Goal: Information Seeking & Learning: Find specific page/section

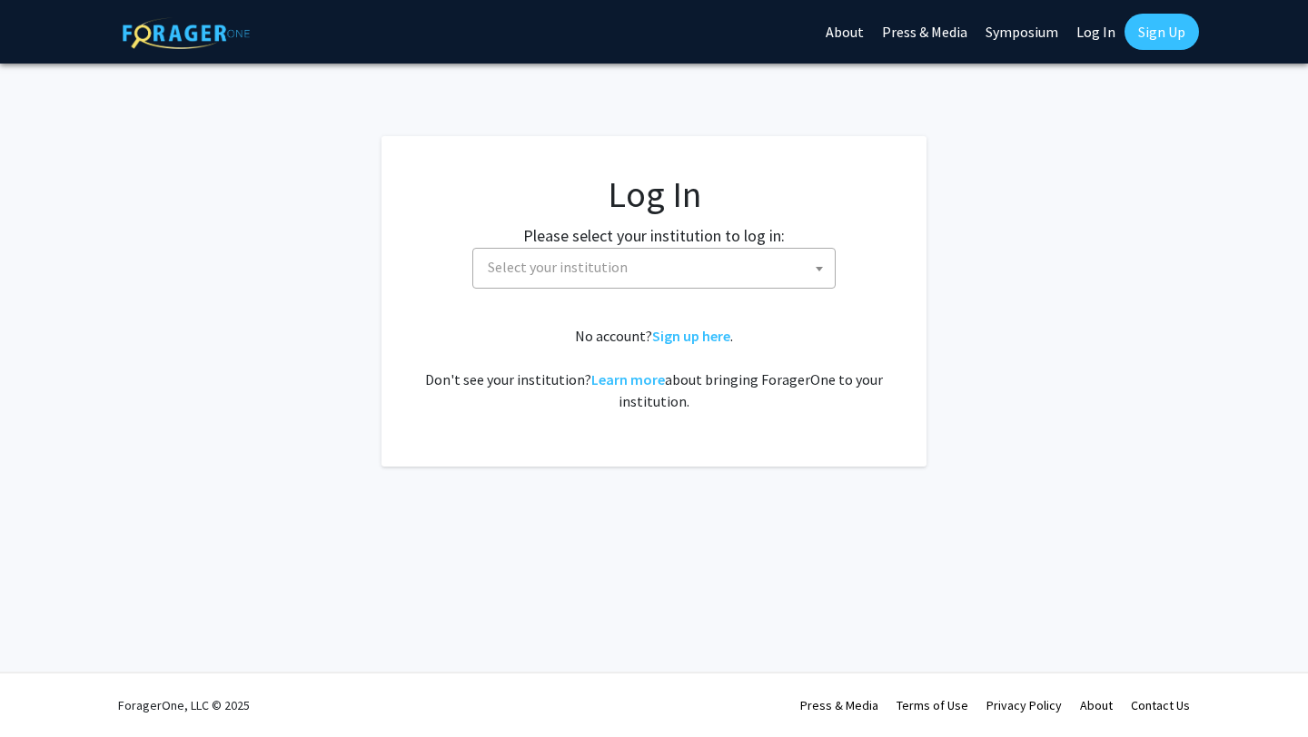
select select
click at [647, 275] on span "Select your institution" at bounding box center [657, 267] width 354 height 37
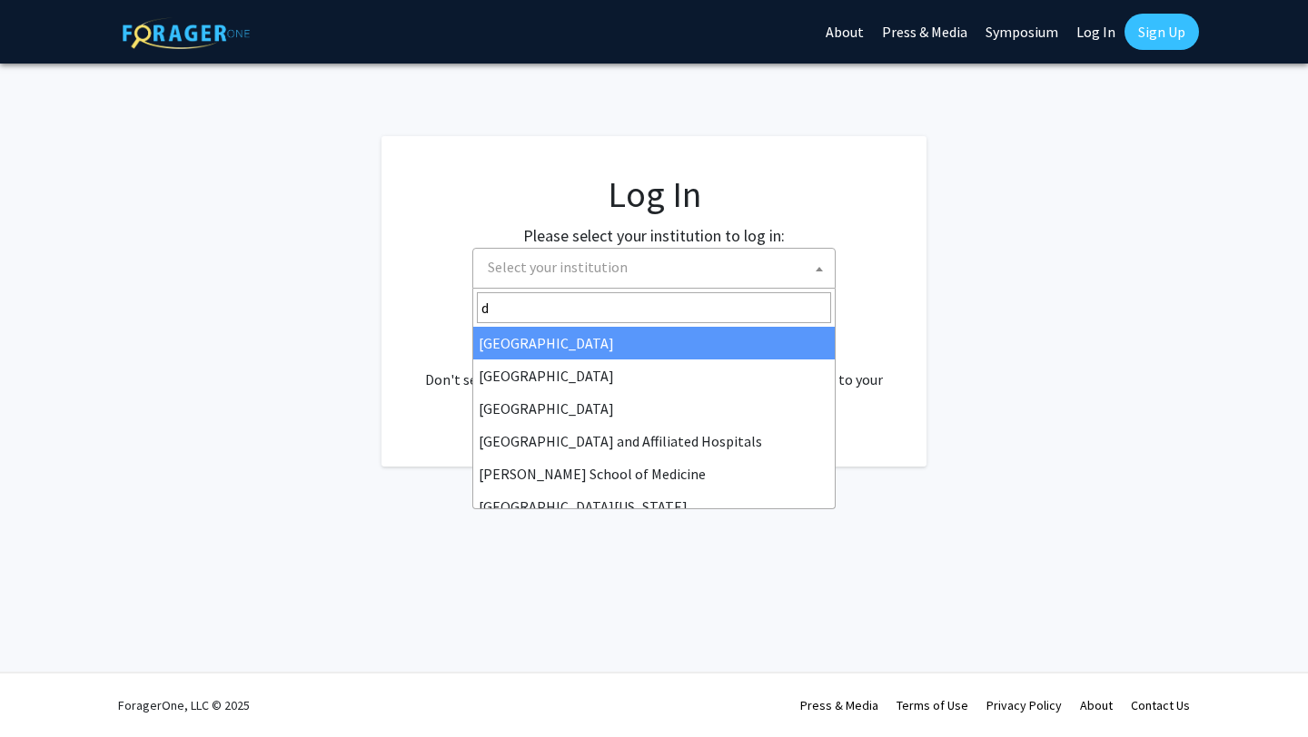
type input "dr"
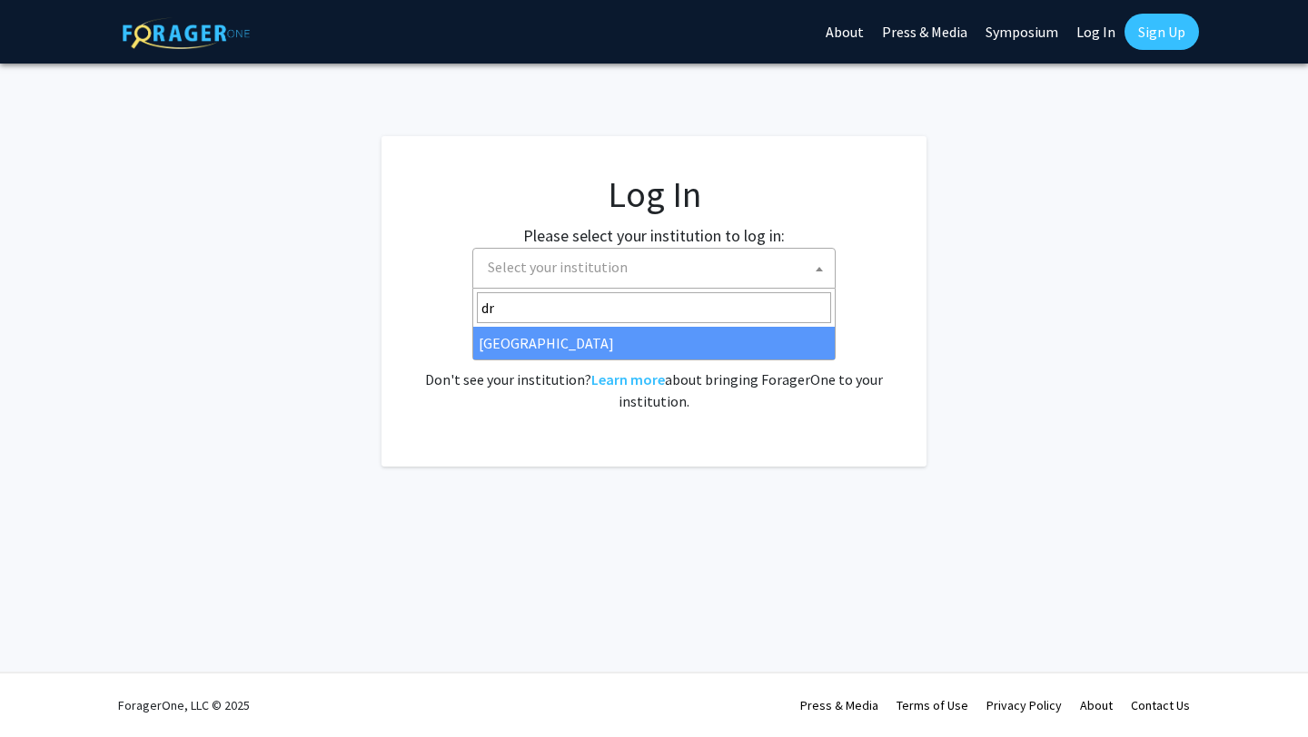
select select "6"
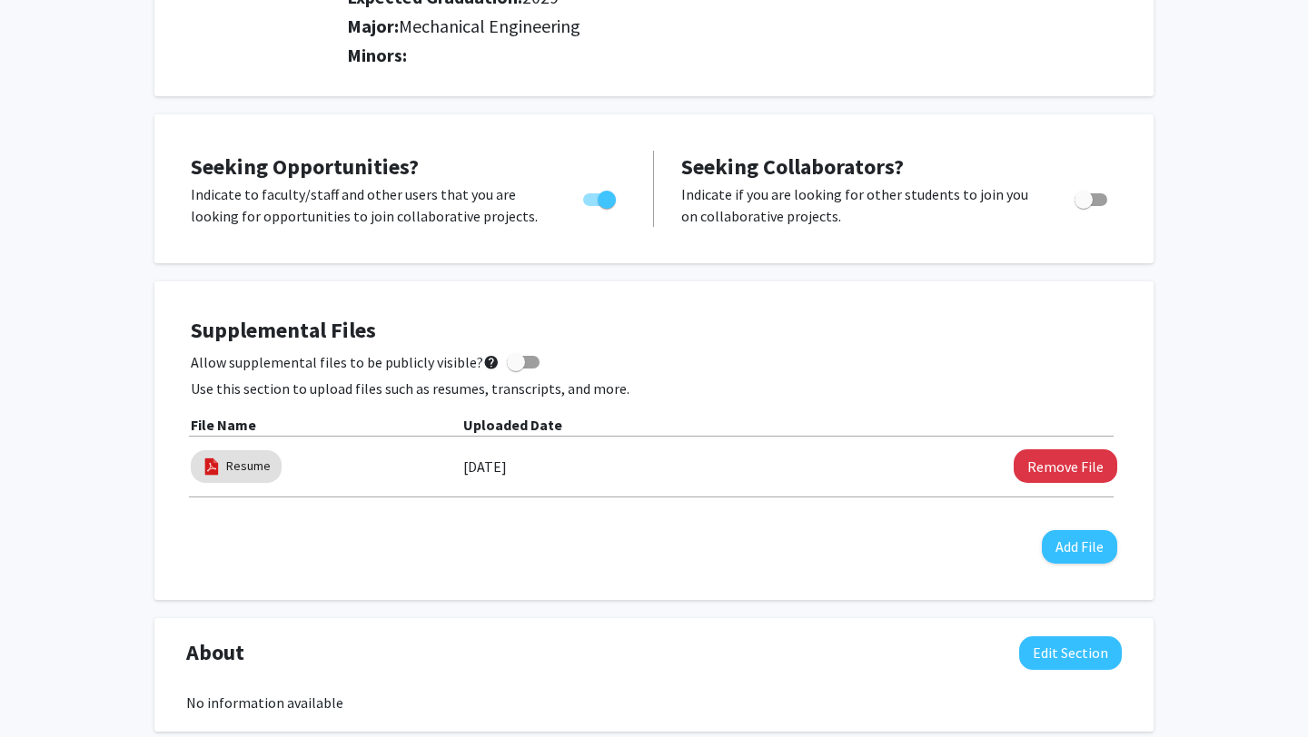
scroll to position [285, 0]
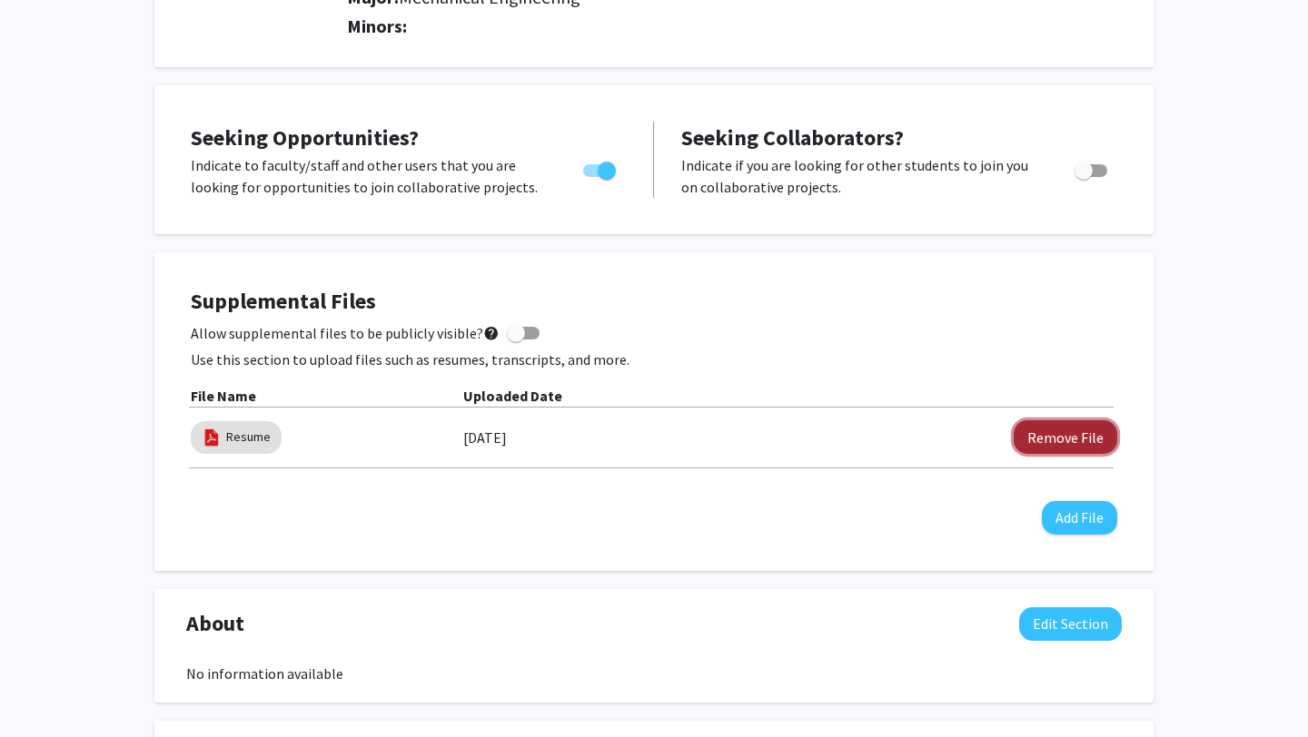
click at [1066, 443] on button "Remove File" at bounding box center [1065, 437] width 104 height 34
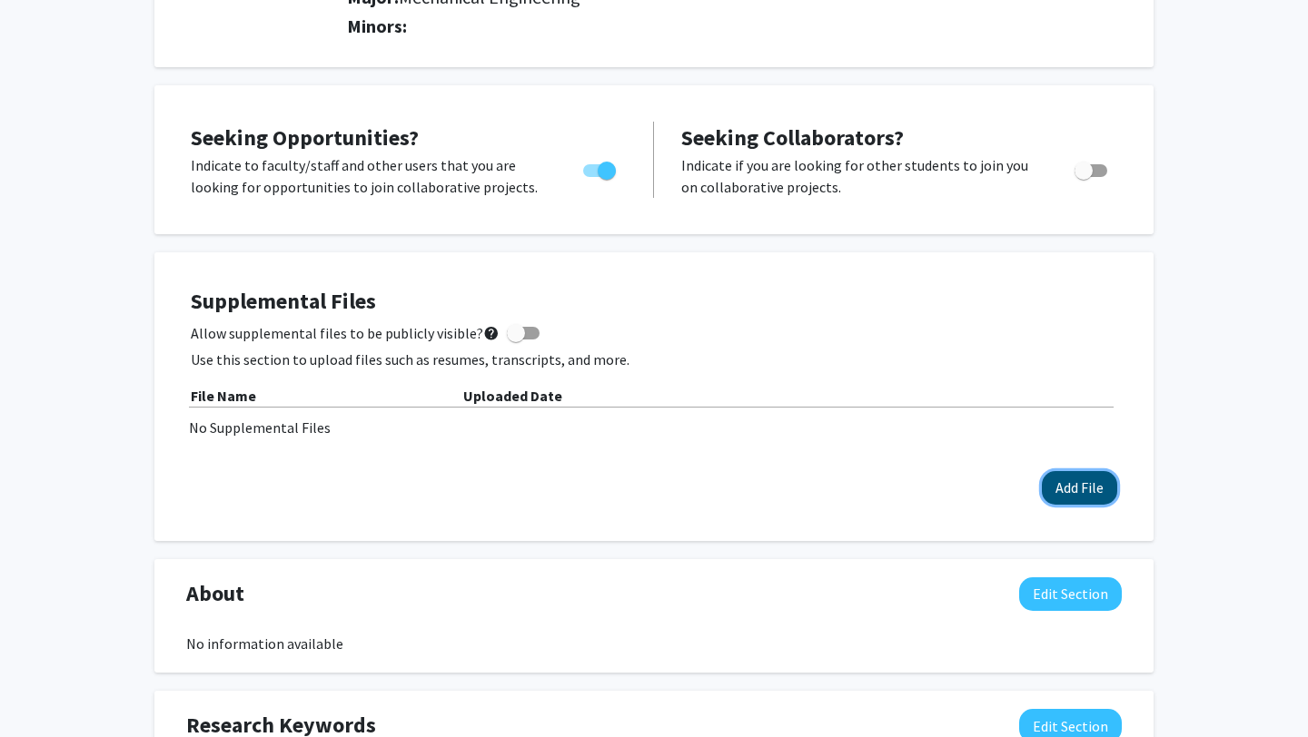
click at [1069, 491] on button "Add File" at bounding box center [1079, 488] width 75 height 34
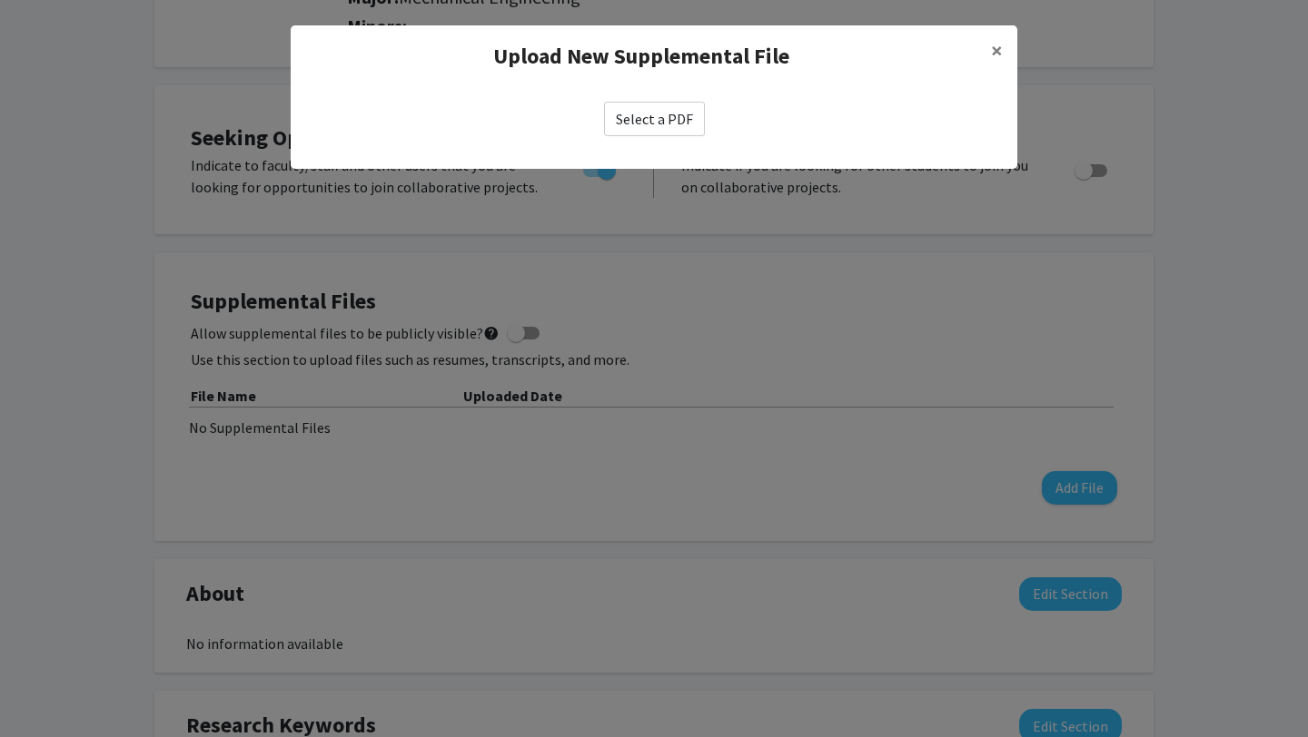
click at [647, 114] on label "Select a PDF" at bounding box center [654, 119] width 101 height 35
click at [0, 0] on input "Select a PDF" at bounding box center [0, 0] width 0 height 0
click at [996, 48] on span "×" at bounding box center [997, 50] width 12 height 28
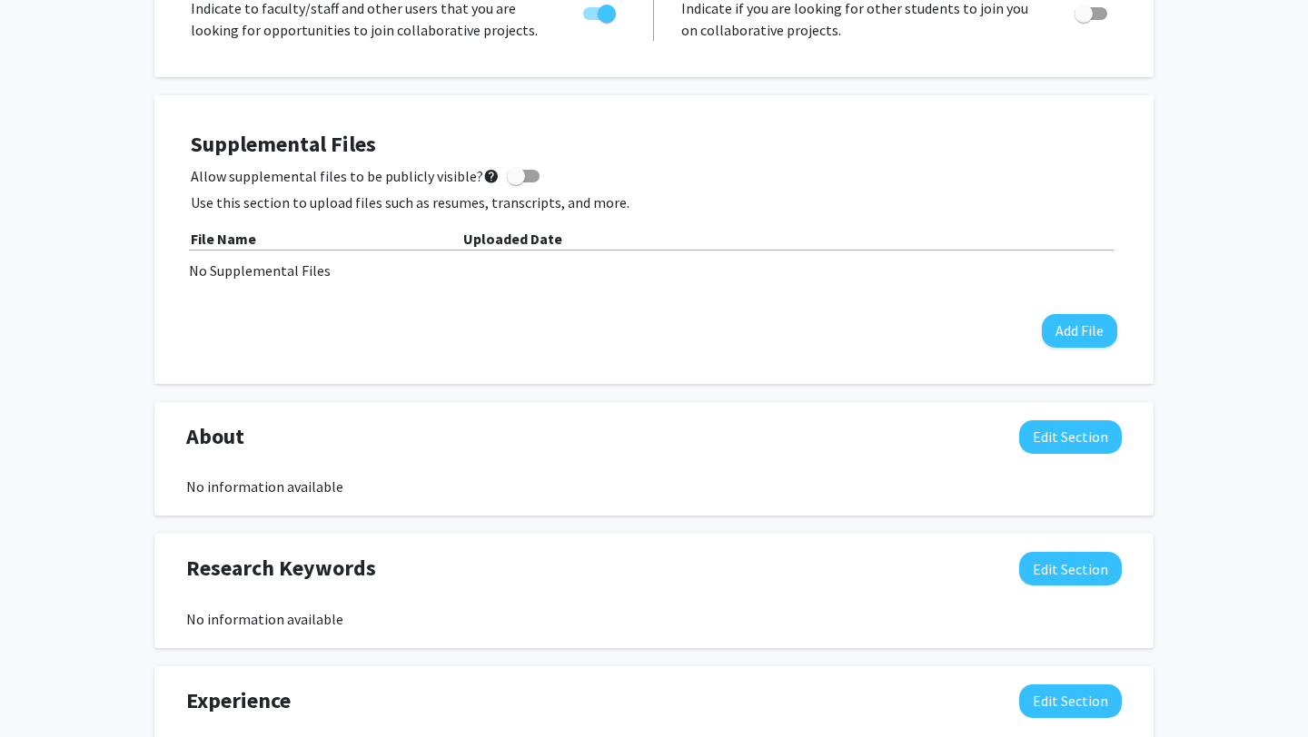
scroll to position [0, 0]
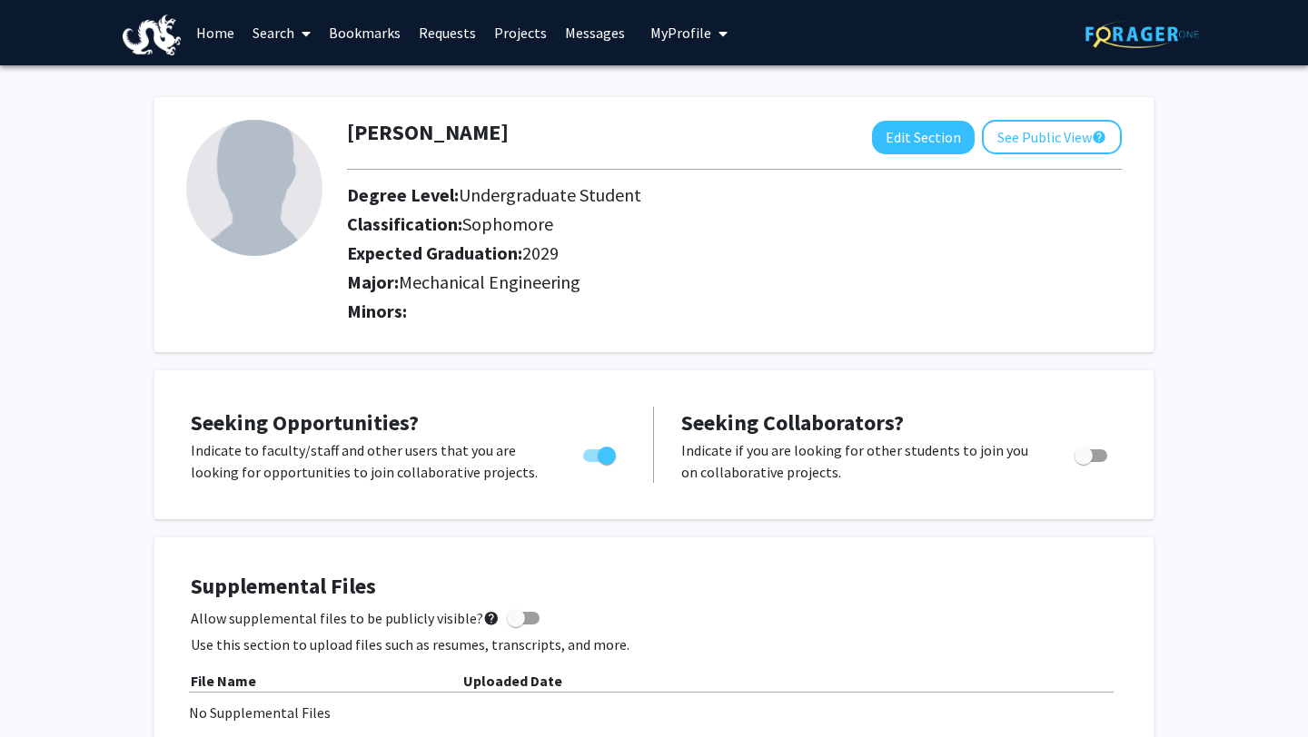
click at [516, 30] on link "Projects" at bounding box center [520, 33] width 71 height 64
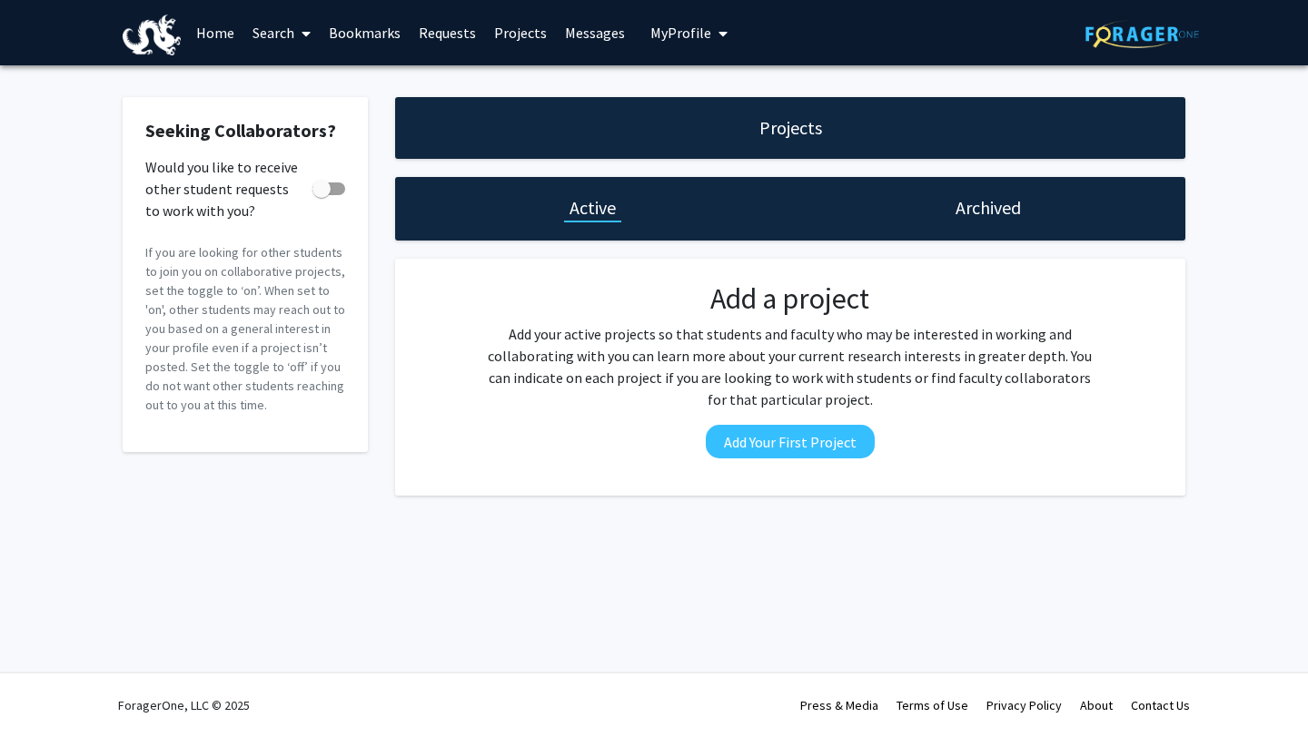
click at [291, 30] on link "Search" at bounding box center [281, 33] width 76 height 64
click at [309, 91] on span "Faculty/Staff" at bounding box center [309, 83] width 133 height 36
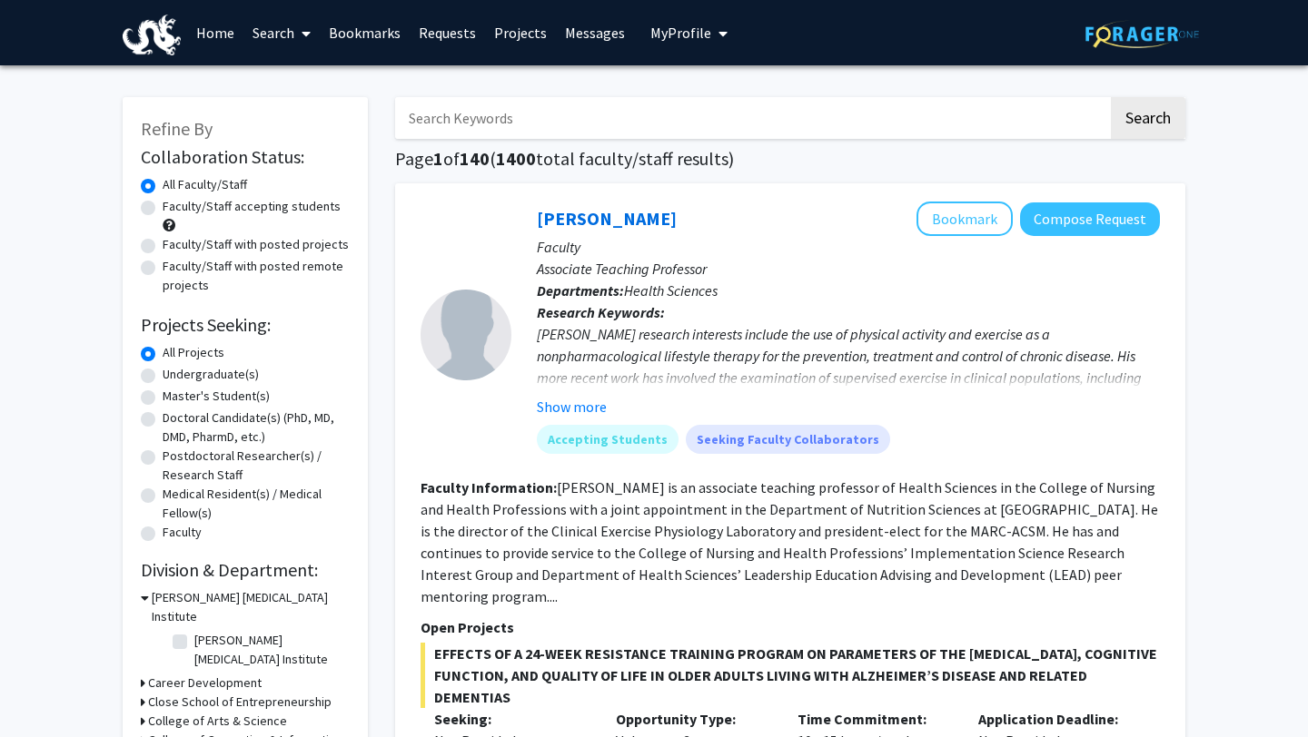
click at [299, 35] on span at bounding box center [302, 34] width 16 height 64
click at [301, 119] on span "Students" at bounding box center [298, 120] width 111 height 36
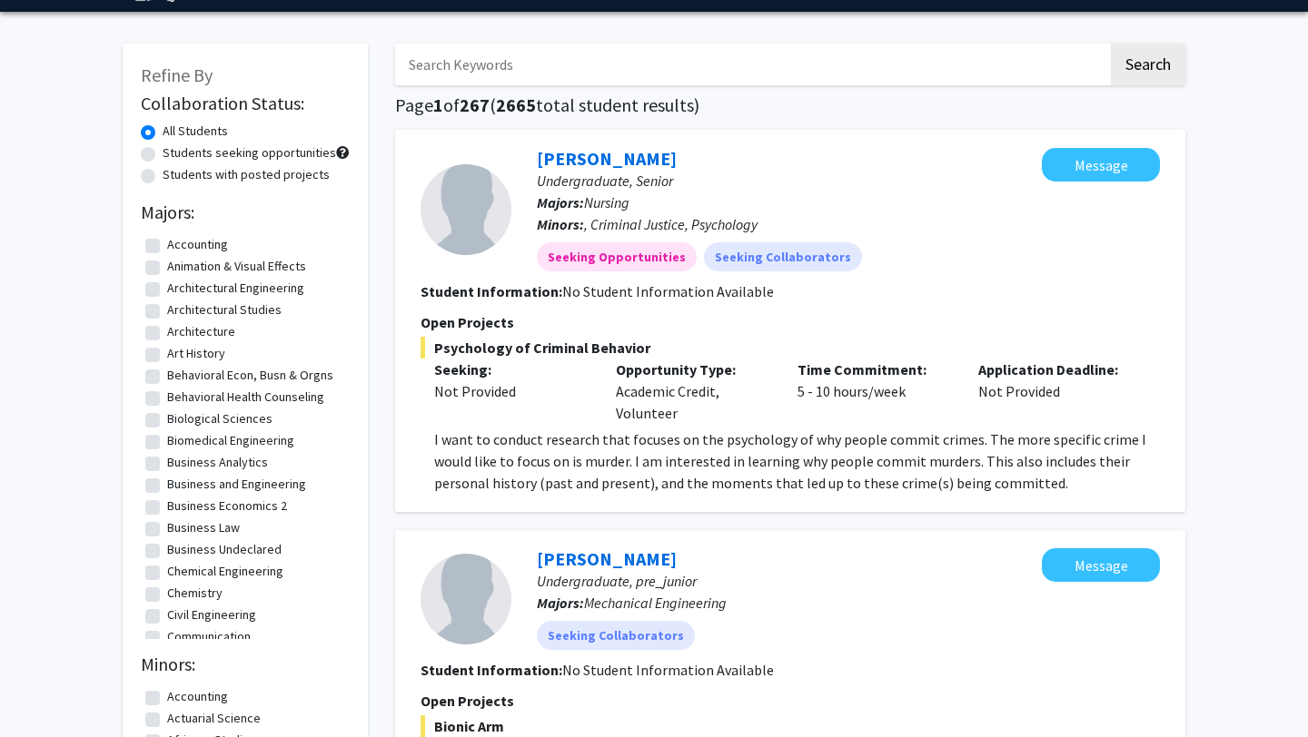
scroll to position [52, 0]
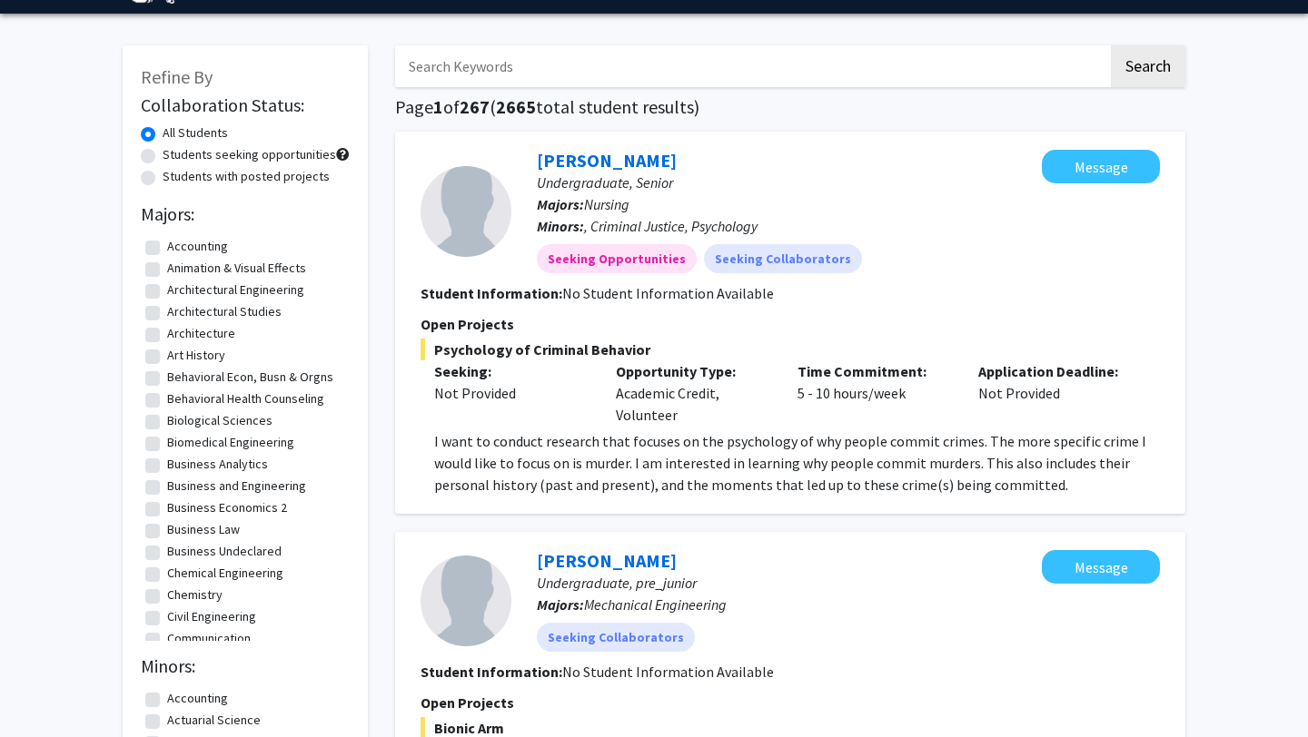
click at [163, 177] on label "Students with posted projects" at bounding box center [246, 176] width 167 height 19
click at [163, 177] on input "Students with posted projects" at bounding box center [169, 173] width 12 height 12
radio input "true"
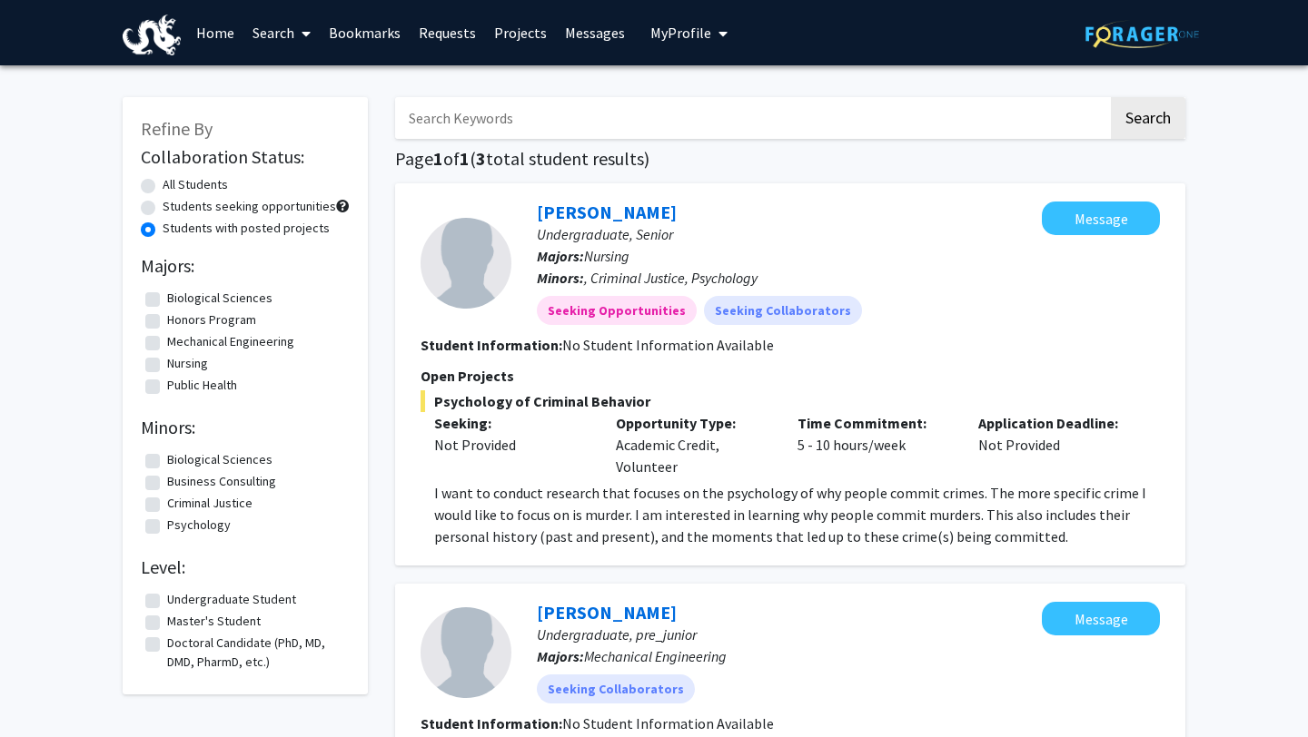
click at [287, 38] on link "Search" at bounding box center [281, 33] width 76 height 64
click at [291, 81] on span "Faculty/Staff" at bounding box center [309, 83] width 133 height 36
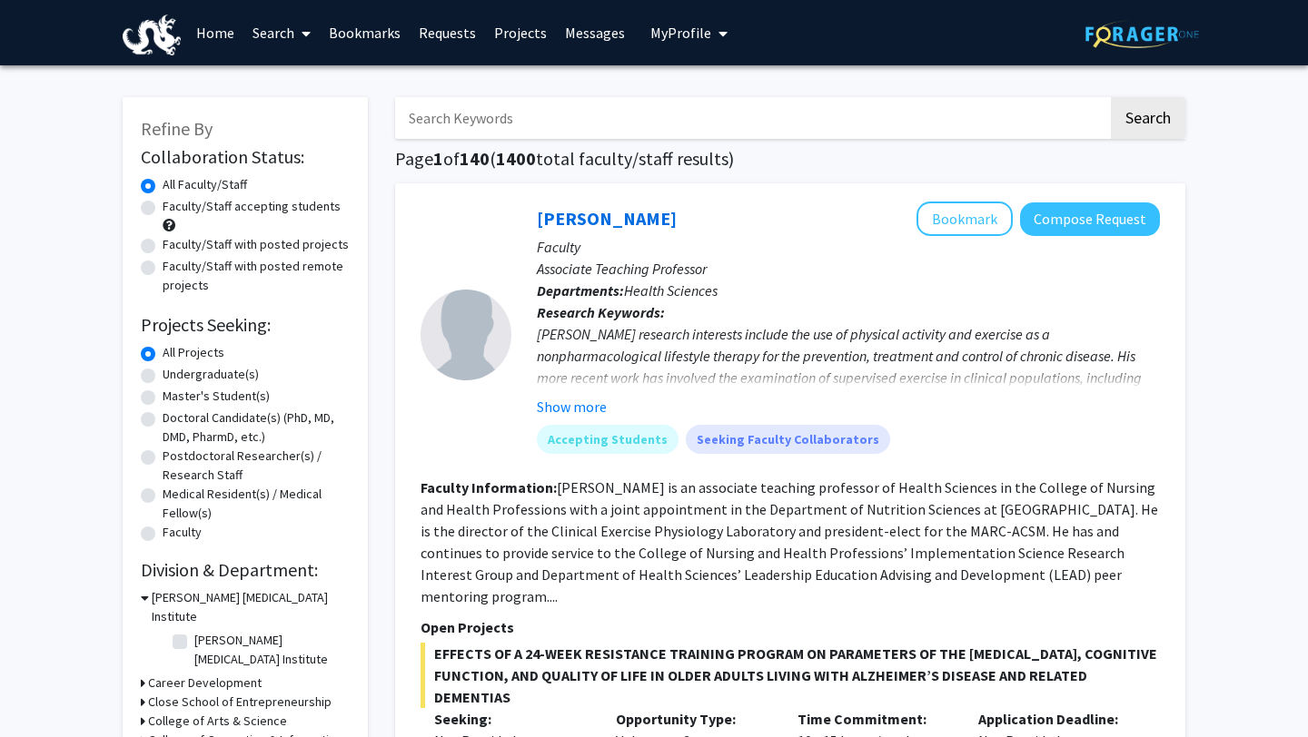
click at [163, 376] on label "Undergraduate(s)" at bounding box center [211, 374] width 96 height 19
click at [163, 376] on input "Undergraduate(s)" at bounding box center [169, 371] width 12 height 12
radio input "true"
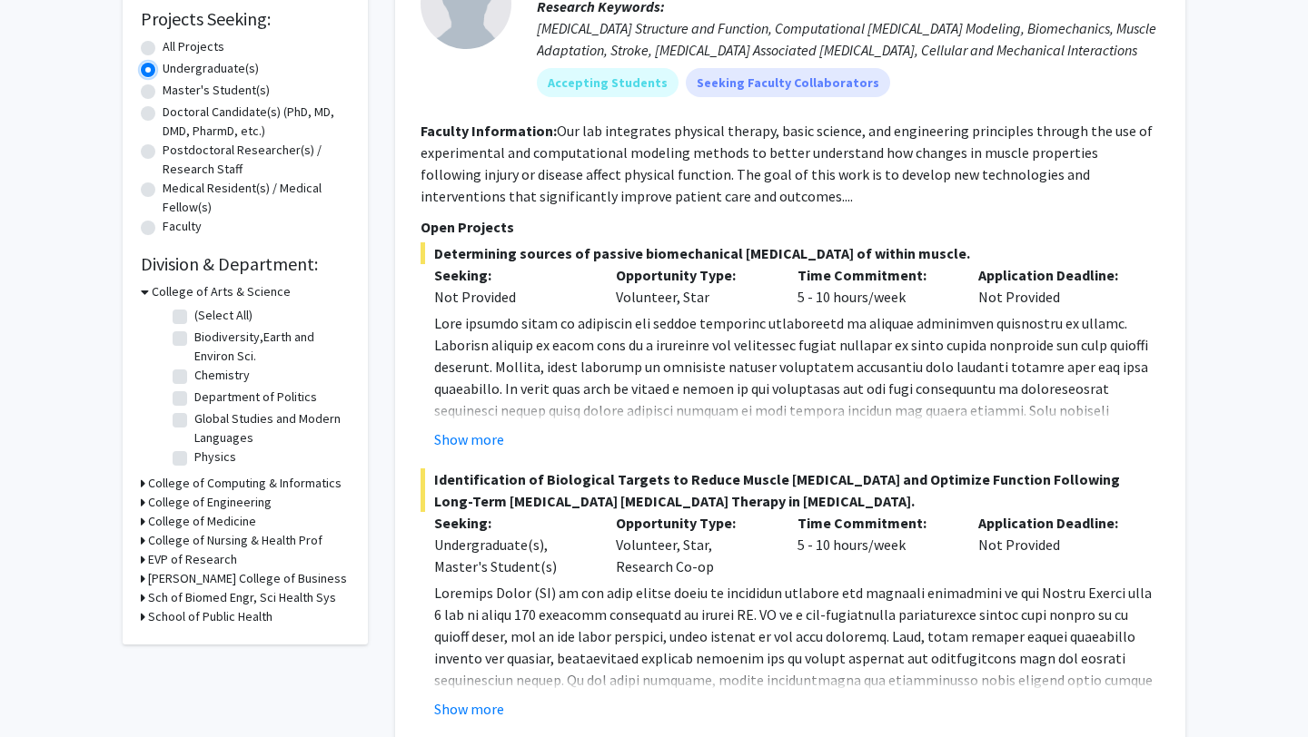
scroll to position [307, 0]
click at [207, 499] on h3 "College of Engineering" at bounding box center [209, 501] width 123 height 19
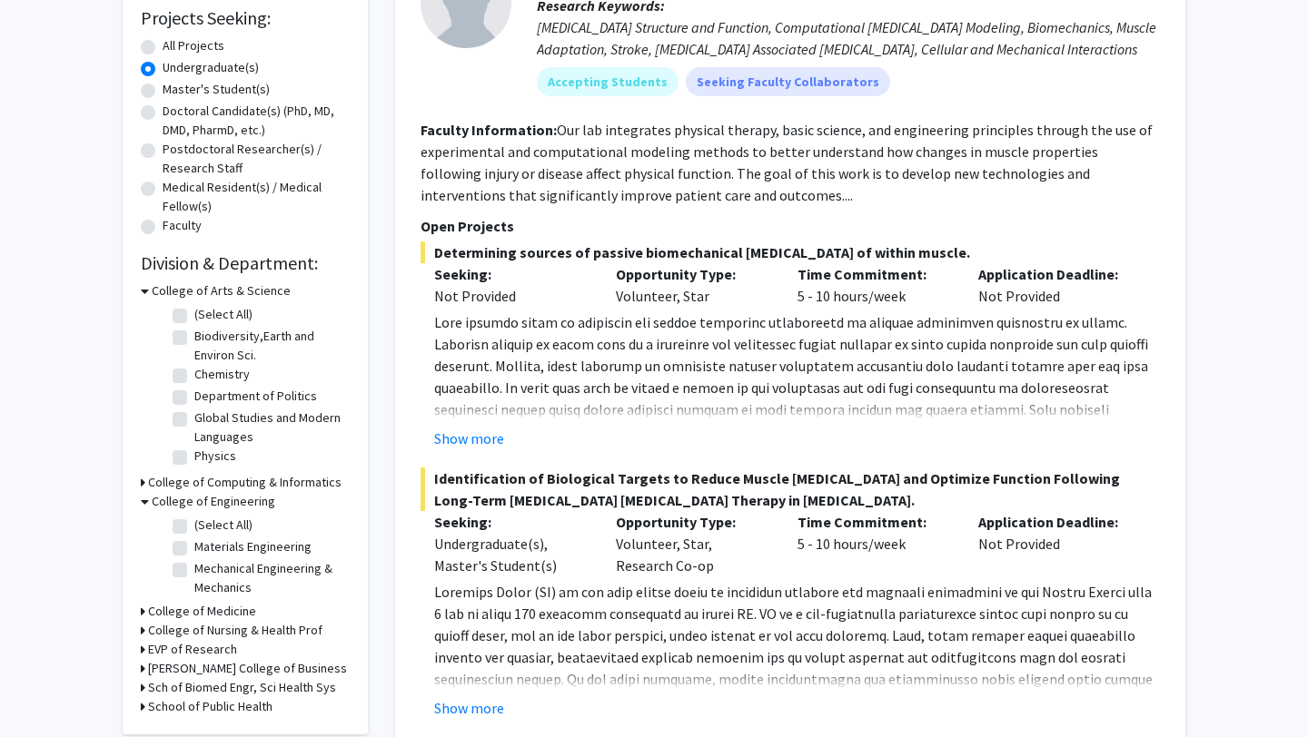
click at [194, 520] on label "(Select All)" at bounding box center [223, 525] width 58 height 19
click at [194, 520] on input "(Select All)" at bounding box center [200, 522] width 12 height 12
checkbox input "true"
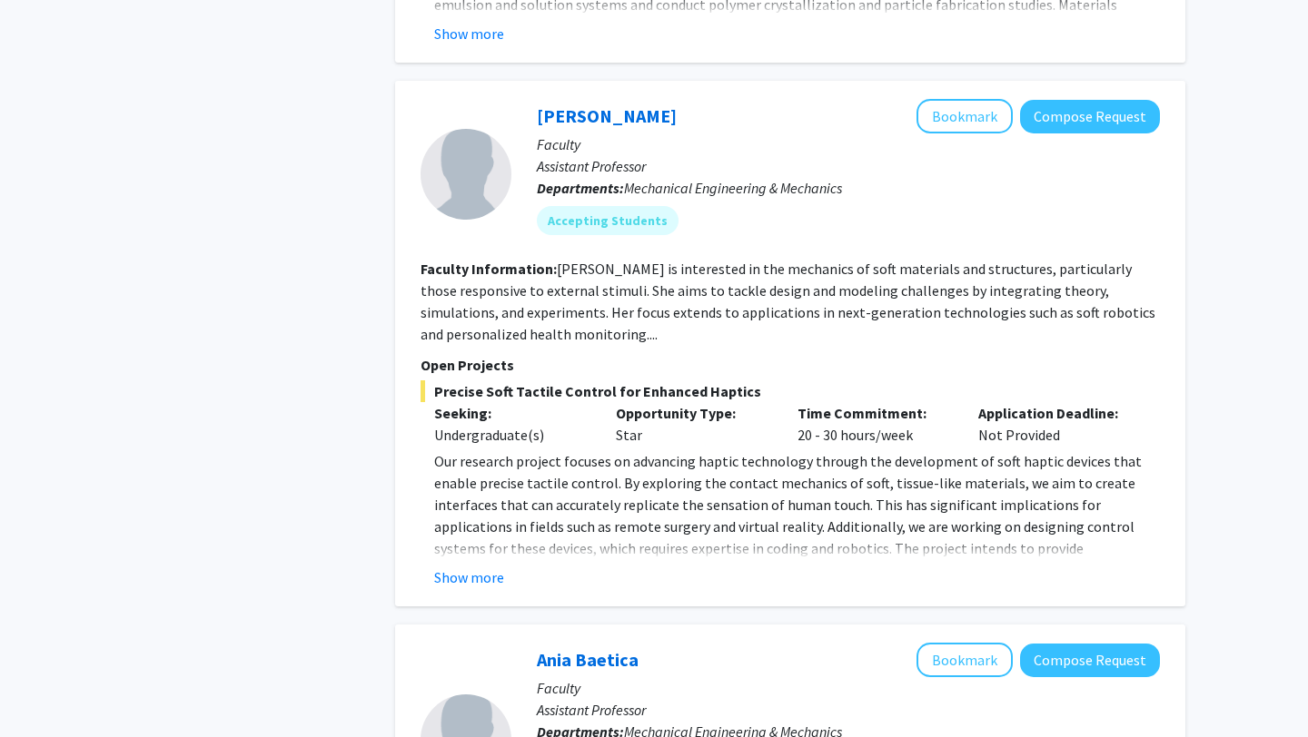
scroll to position [1188, 0]
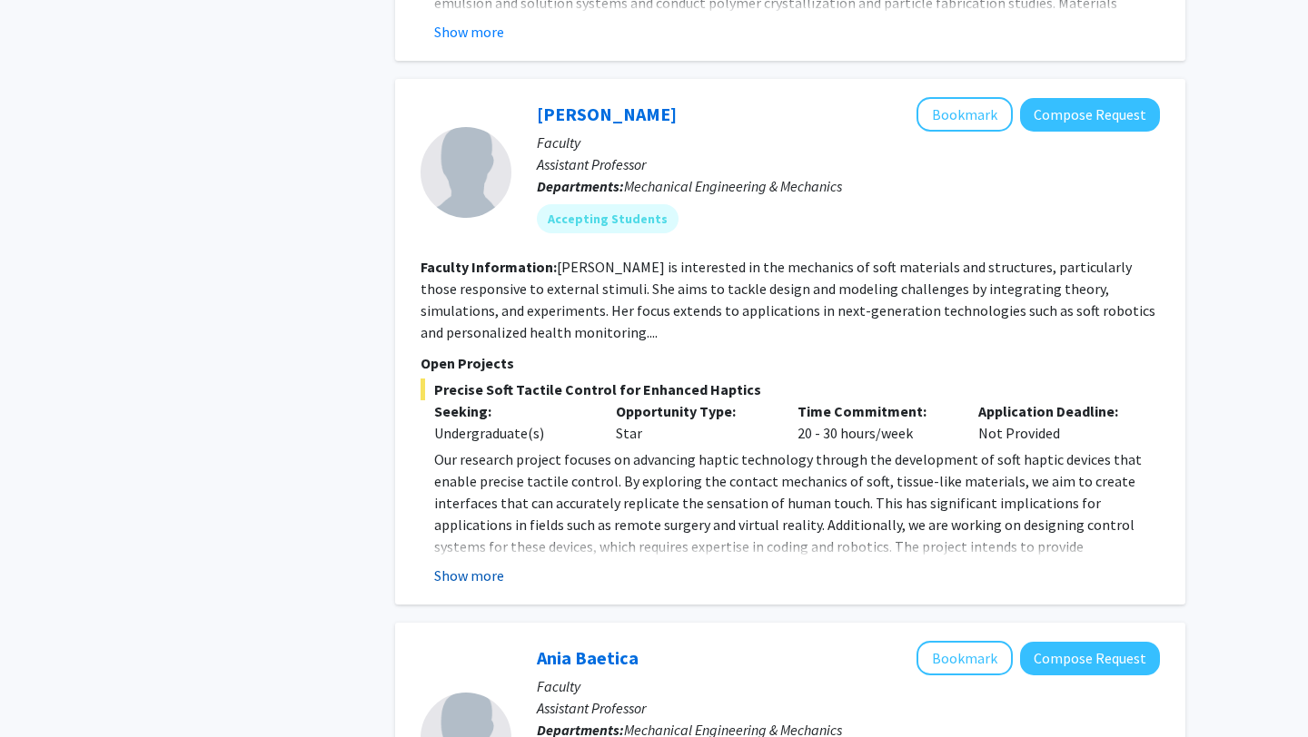
click at [489, 574] on button "Show more" at bounding box center [469, 576] width 70 height 22
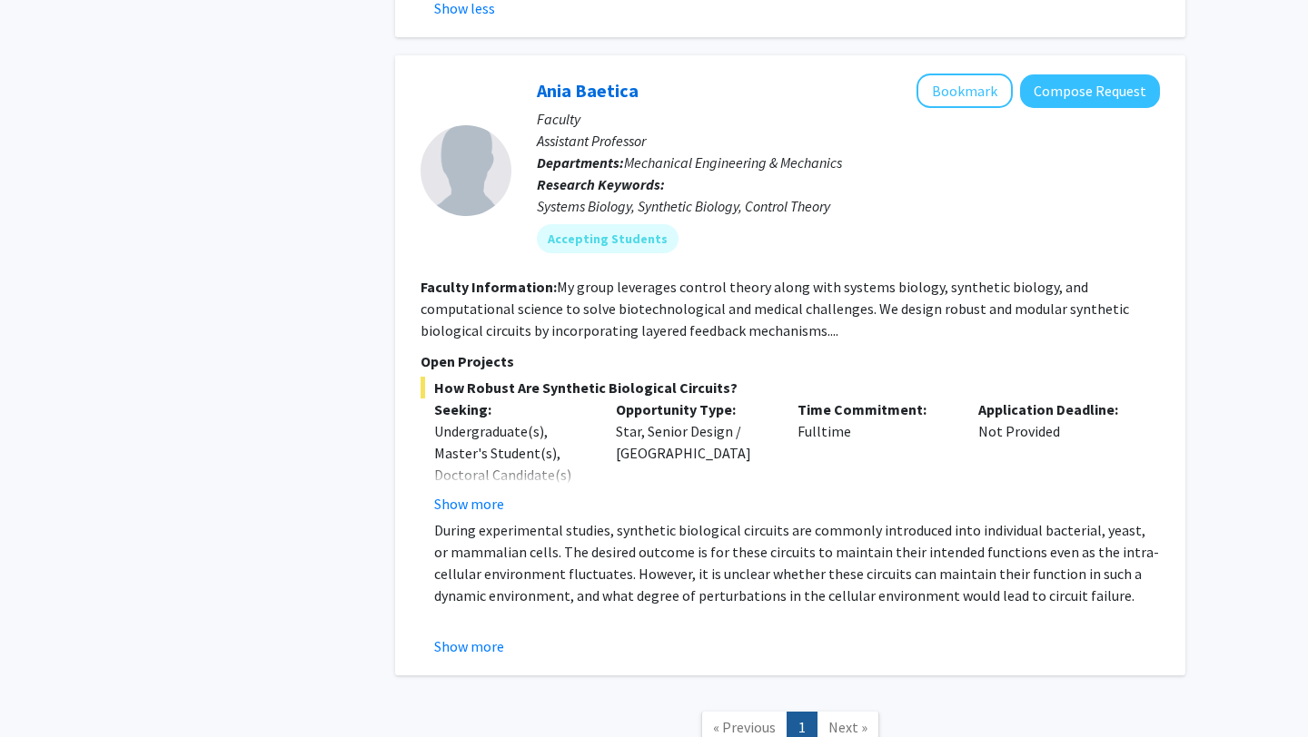
scroll to position [1778, 0]
click at [454, 505] on button "Show more" at bounding box center [469, 503] width 70 height 22
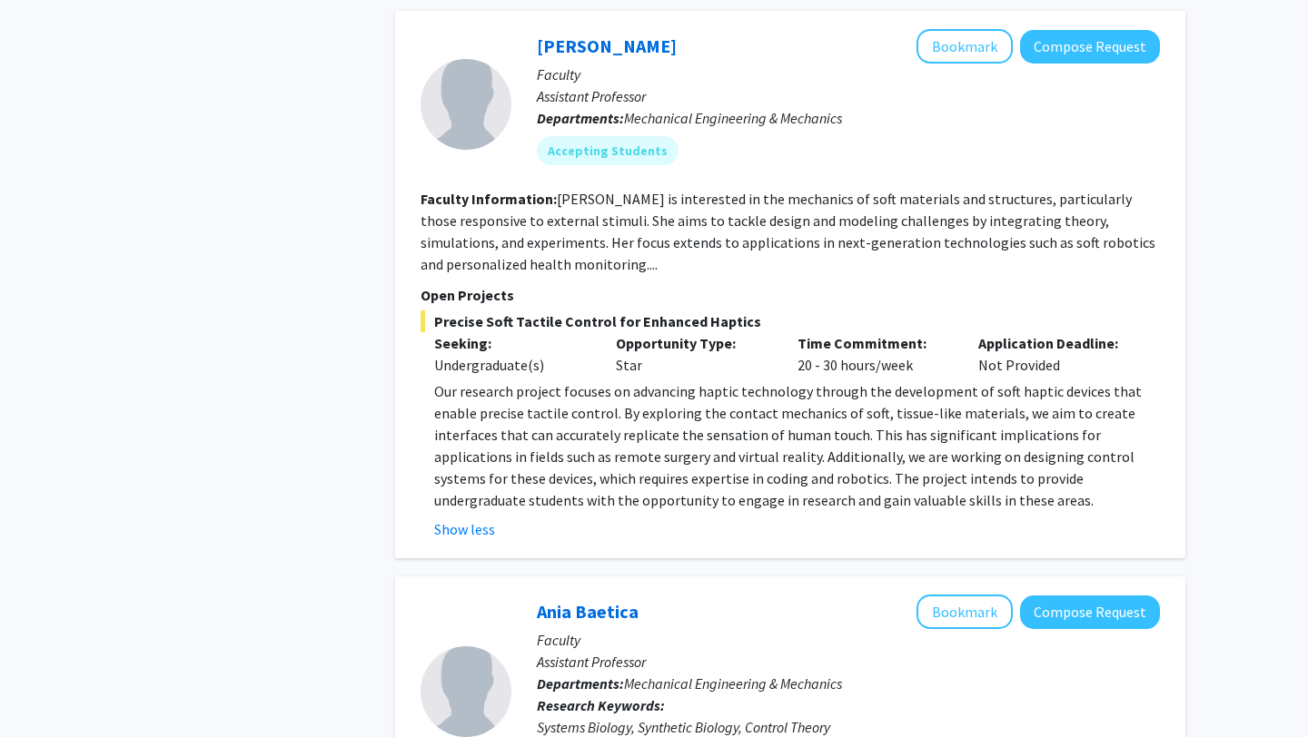
scroll to position [1255, 0]
click at [564, 54] on link "Yue Zheng" at bounding box center [607, 46] width 140 height 23
